Goal: Check status: Check status

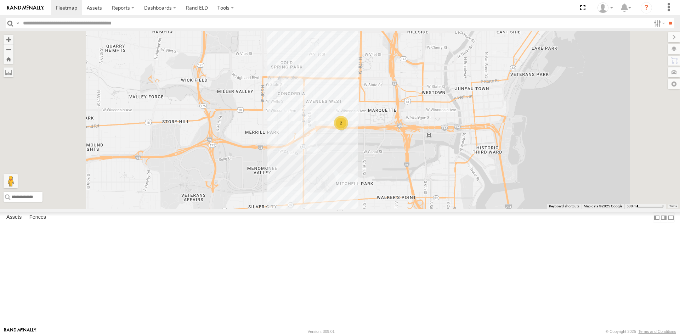
click at [0, 0] on link at bounding box center [0, 0] width 0 height 0
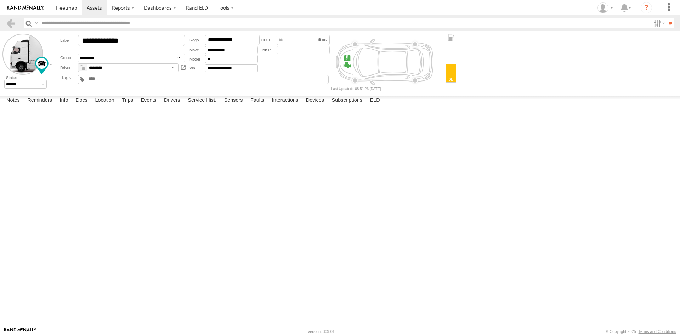
click at [0, 0] on div "Shift Console - Secondary" at bounding box center [0, 0] width 0 height 0
click at [0, 0] on div "Fault Description is not available." at bounding box center [0, 0] width 0 height 0
click at [0, 0] on div "12:59 03/11/2025 6996 1 Fault Description is not available. Current above Norma…" at bounding box center [0, 0] width 0 height 0
click at [13, 23] on link at bounding box center [11, 23] width 10 height 10
